Goal: Information Seeking & Learning: Check status

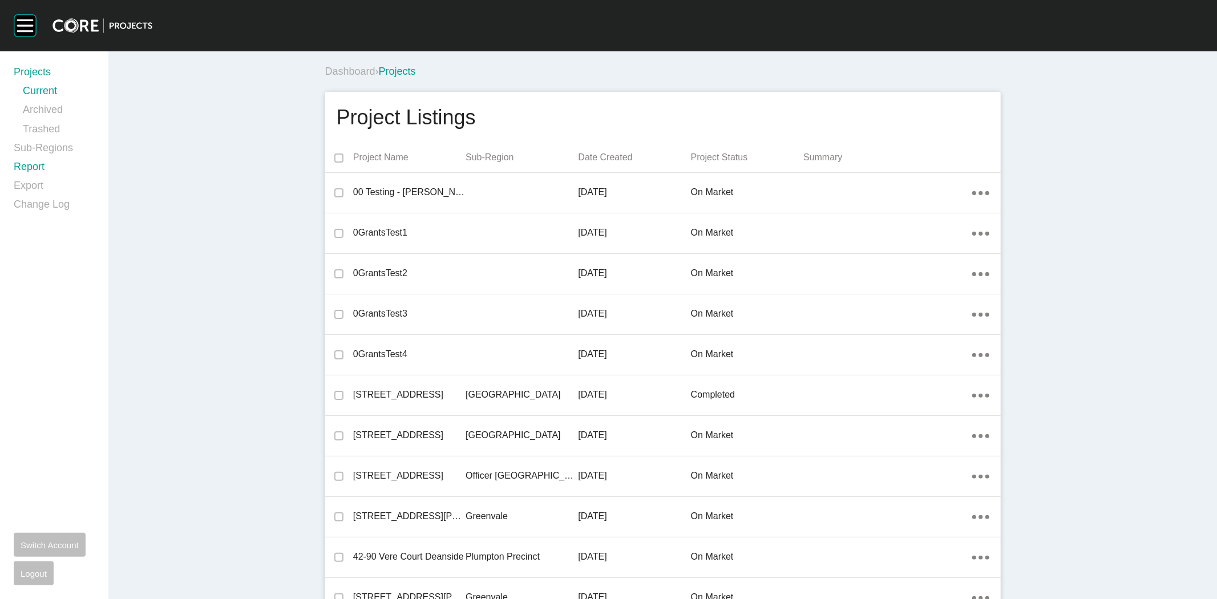
click at [23, 165] on link "Report" at bounding box center [54, 169] width 81 height 19
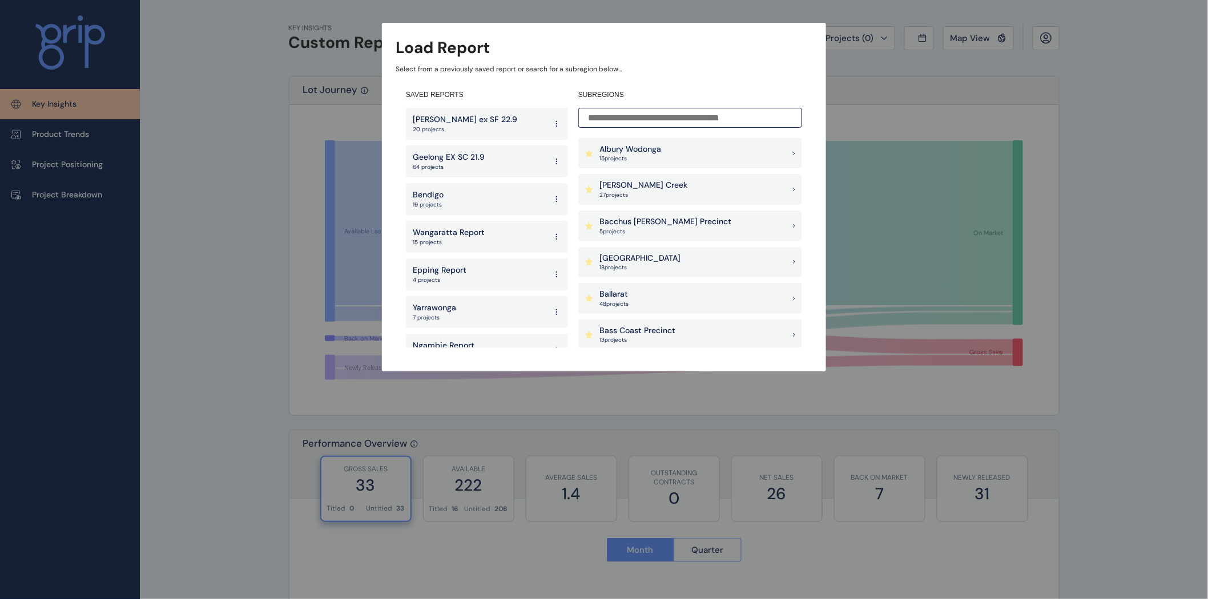
click at [632, 193] on p "27 project s" at bounding box center [643, 195] width 88 height 8
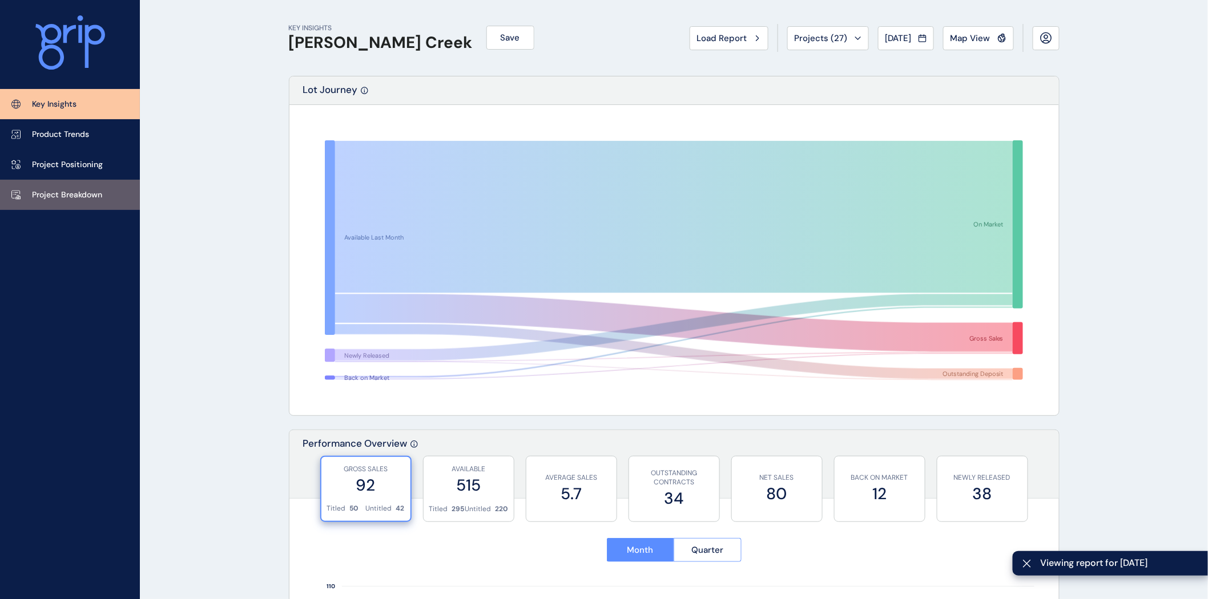
click at [64, 190] on p "Project Breakdown" at bounding box center [67, 194] width 70 height 11
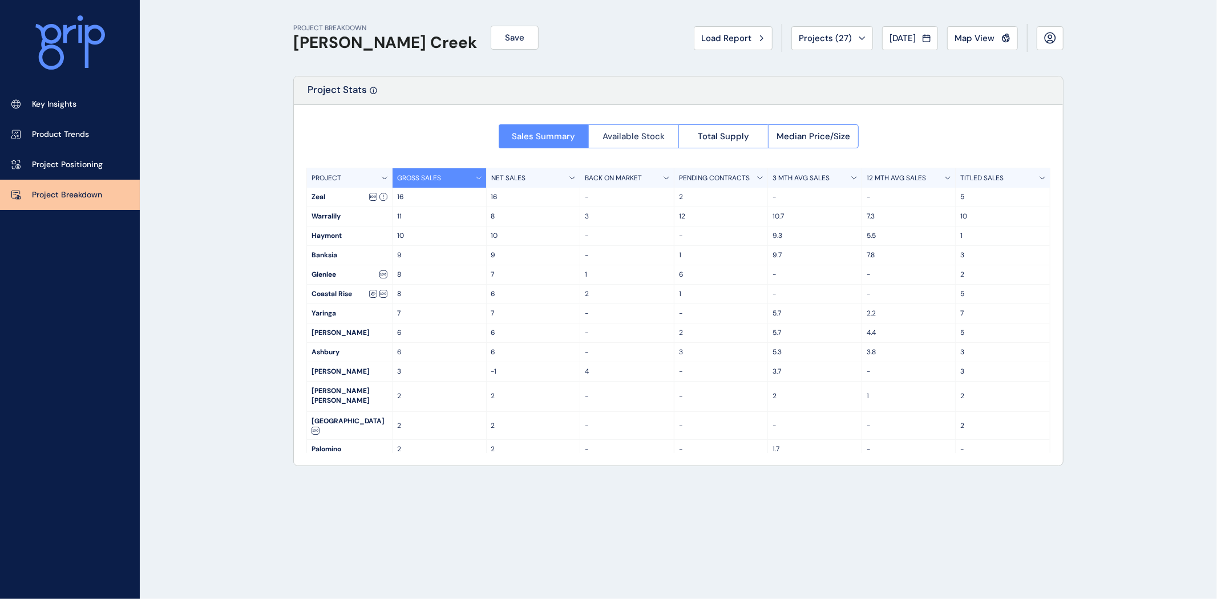
click at [620, 134] on span "Available Stock" at bounding box center [634, 136] width 62 height 11
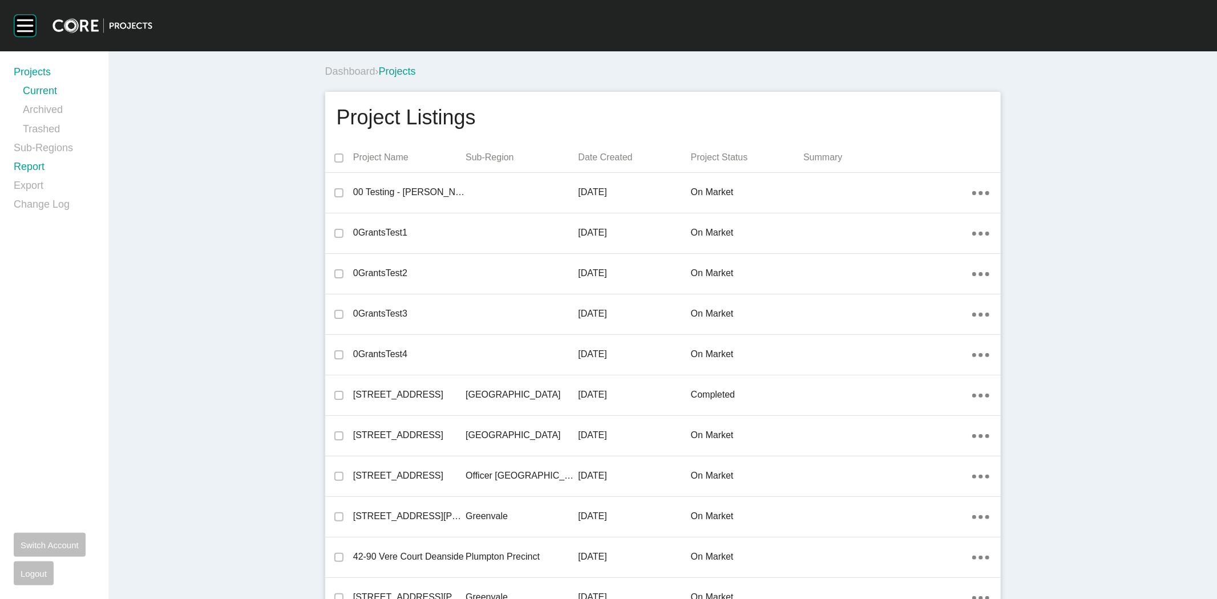
click at [23, 171] on link "Report" at bounding box center [54, 169] width 81 height 19
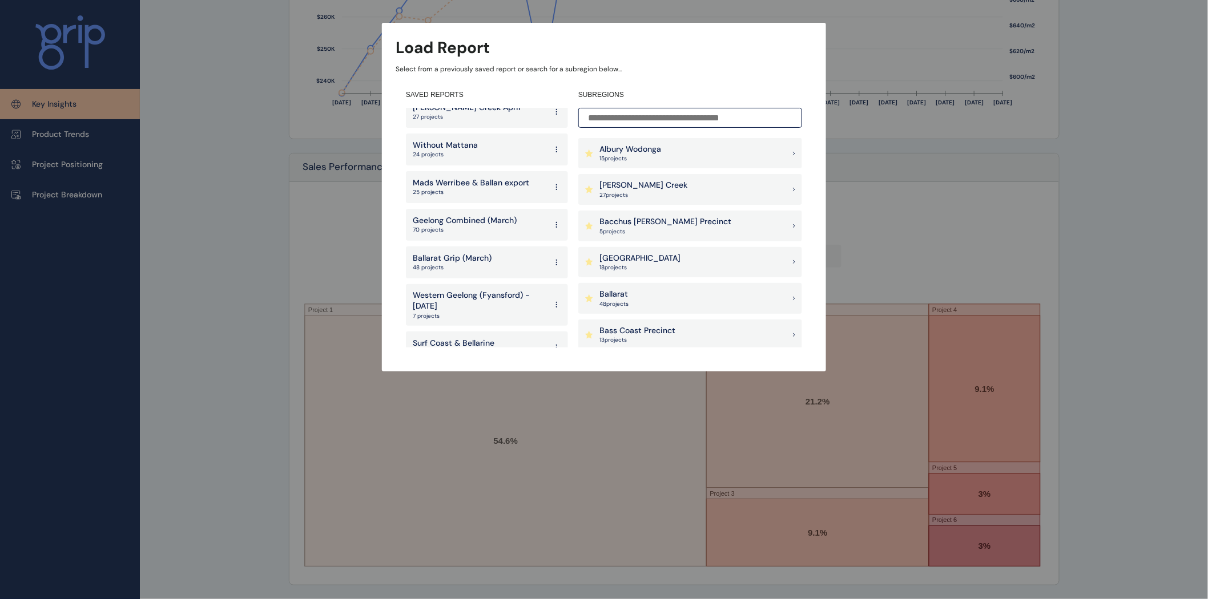
scroll to position [2424, 0]
click at [473, 227] on p "70 projects" at bounding box center [465, 231] width 104 height 8
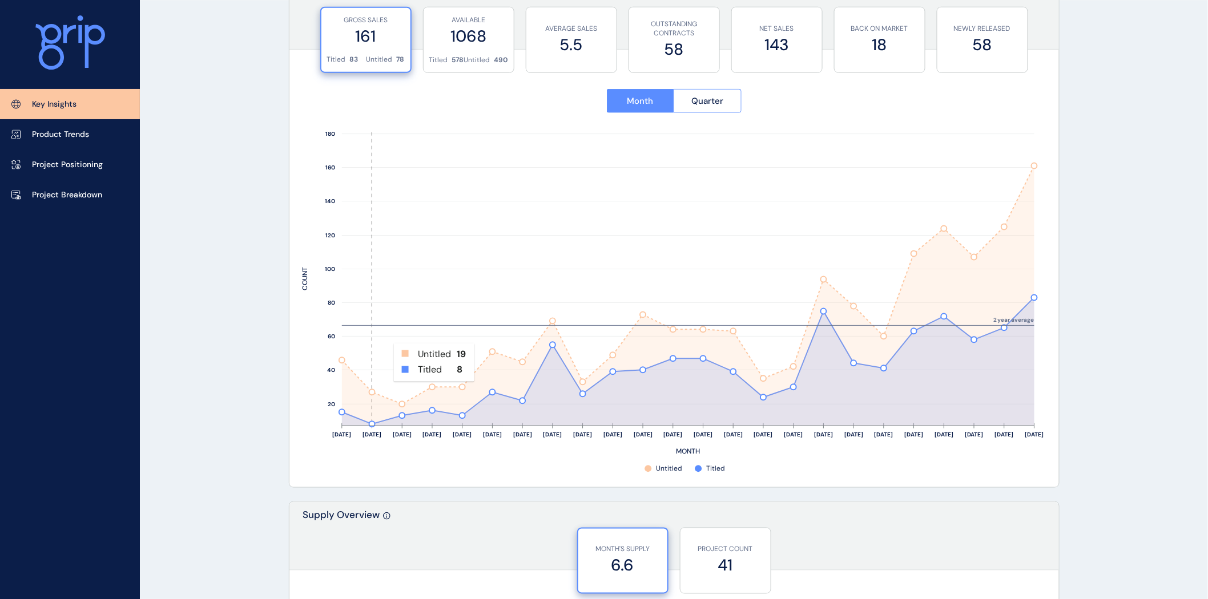
scroll to position [442, 0]
